Goal: Task Accomplishment & Management: Manage account settings

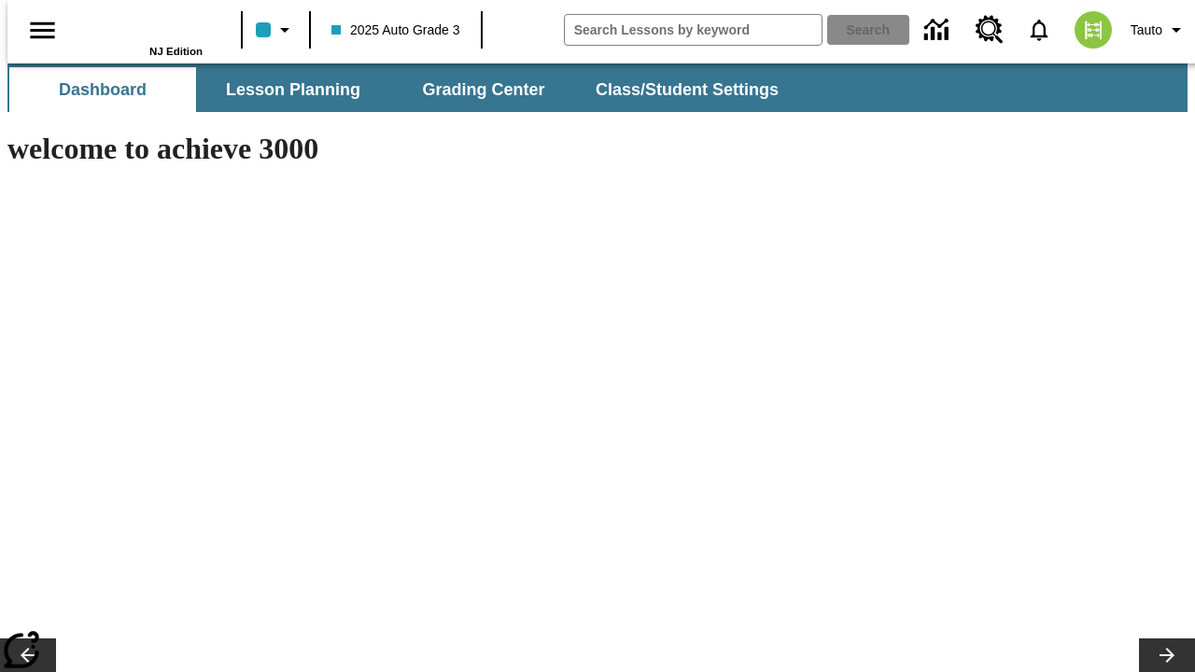
type input "-1"
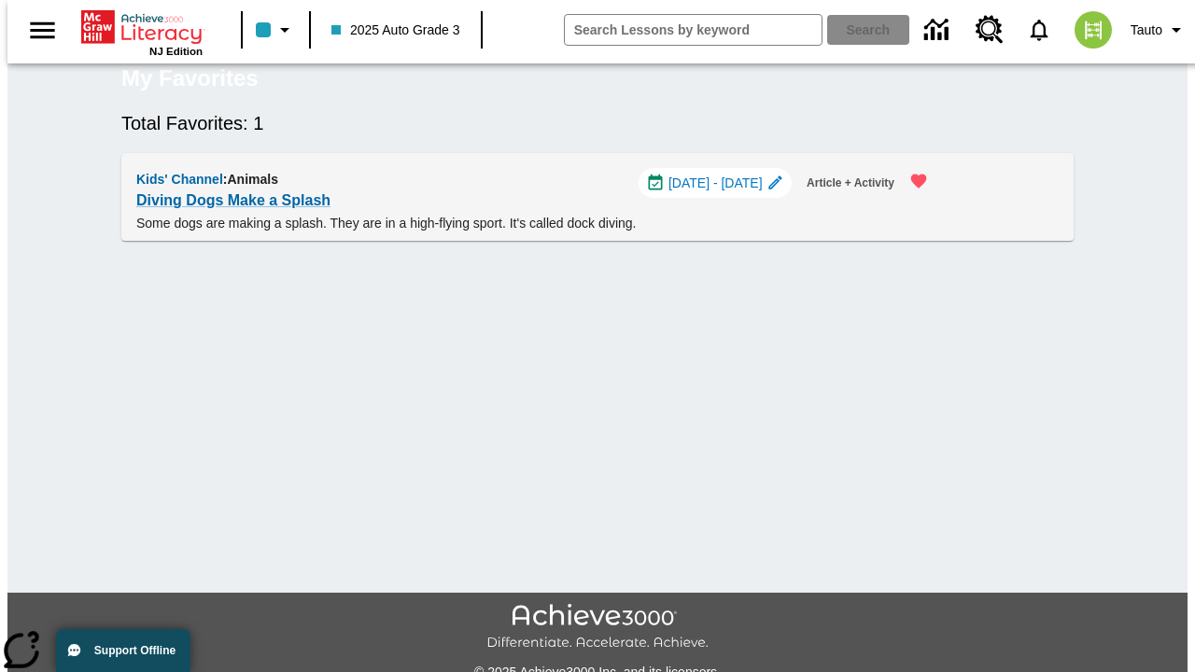
click at [724, 193] on span "[DATE] - [DATE]" at bounding box center [716, 184] width 94 height 20
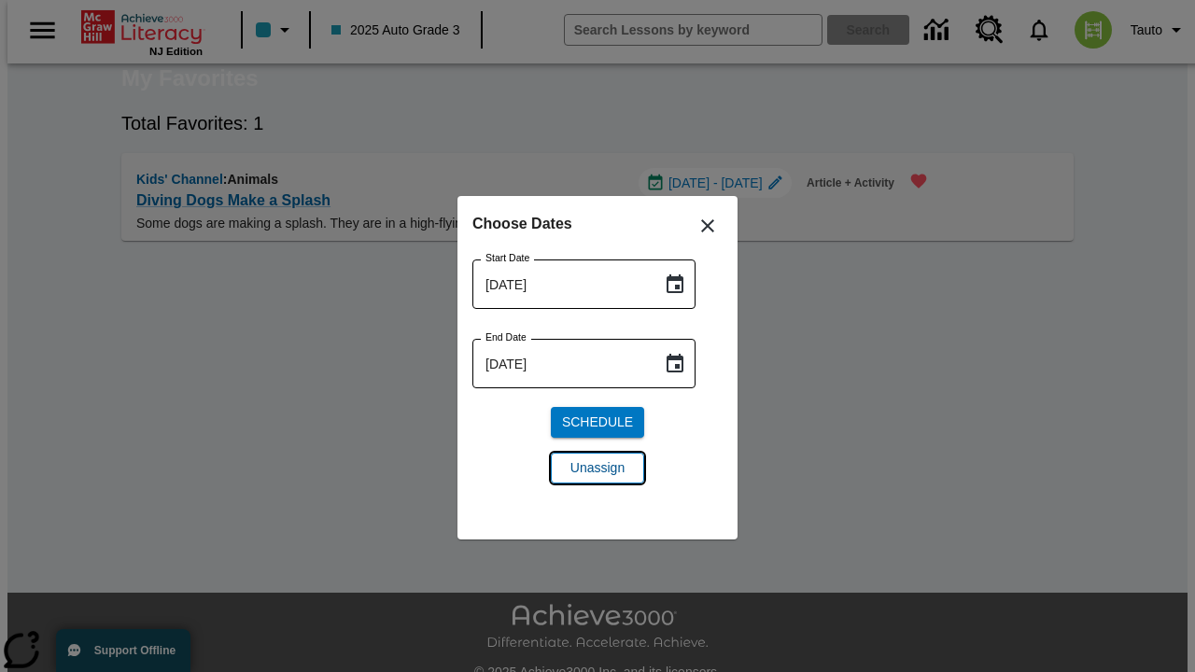
click at [598, 468] on span "Unassign" at bounding box center [598, 469] width 54 height 20
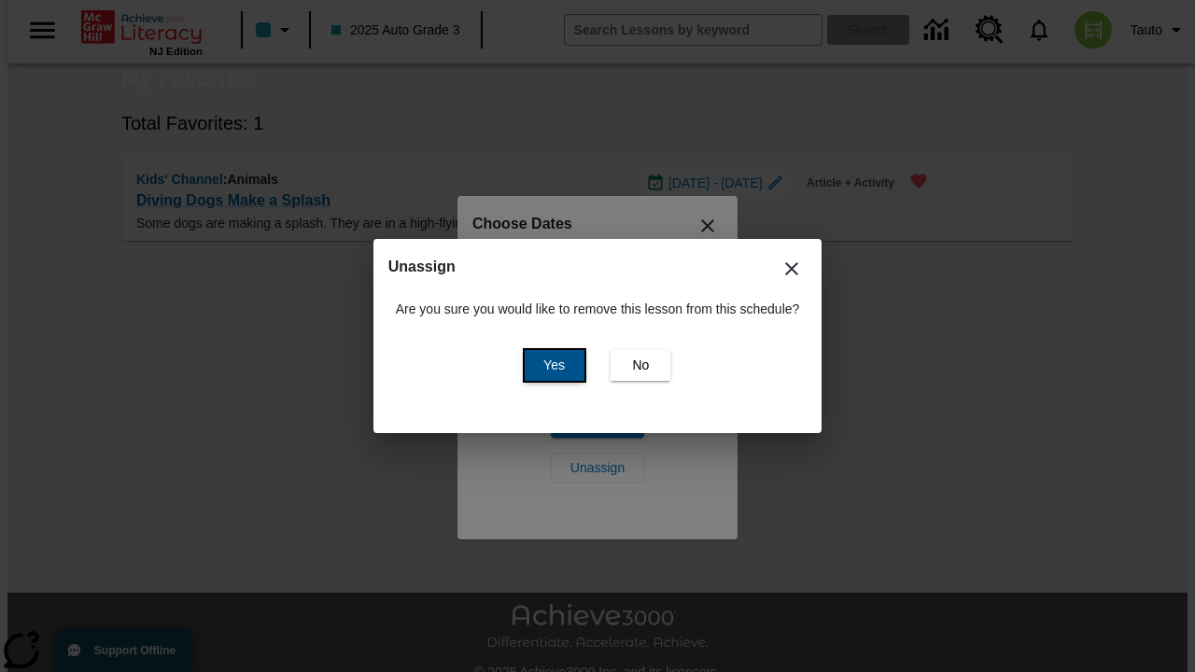
click at [551, 365] on span "Yes" at bounding box center [553, 366] width 21 height 20
